Goal: Task Accomplishment & Management: Use online tool/utility

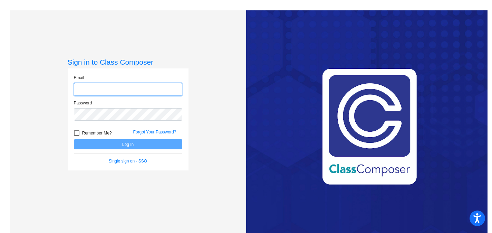
type input "[EMAIL_ADDRESS][DOMAIN_NAME]"
click at [143, 142] on button "Log In" at bounding box center [128, 144] width 108 height 10
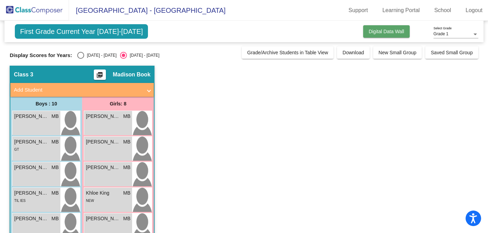
click at [375, 32] on span "Digital Data Wall" at bounding box center [387, 32] width 36 height 6
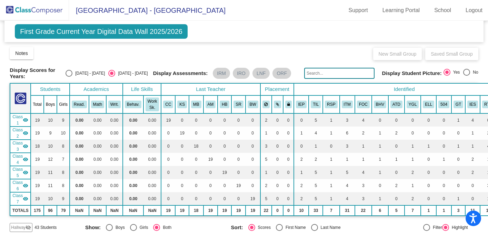
click at [72, 76] on div "Select an option" at bounding box center [69, 73] width 7 height 7
click at [69, 77] on input "[DATE] - [DATE]" at bounding box center [69, 77] width 0 height 0
radio input "true"
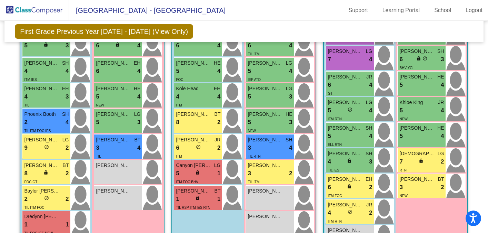
scroll to position [285, 0]
